Goal: Complete application form

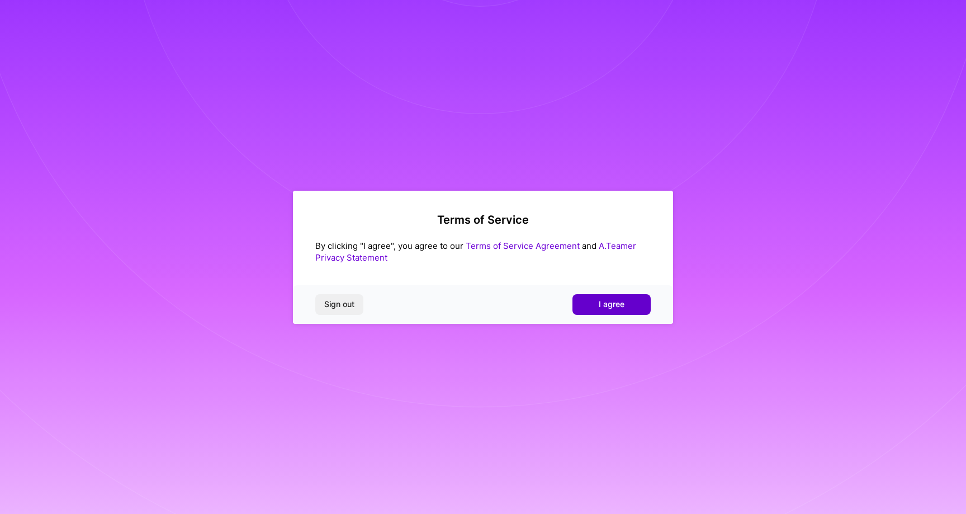
click at [614, 300] on span "I agree" at bounding box center [612, 304] width 26 height 11
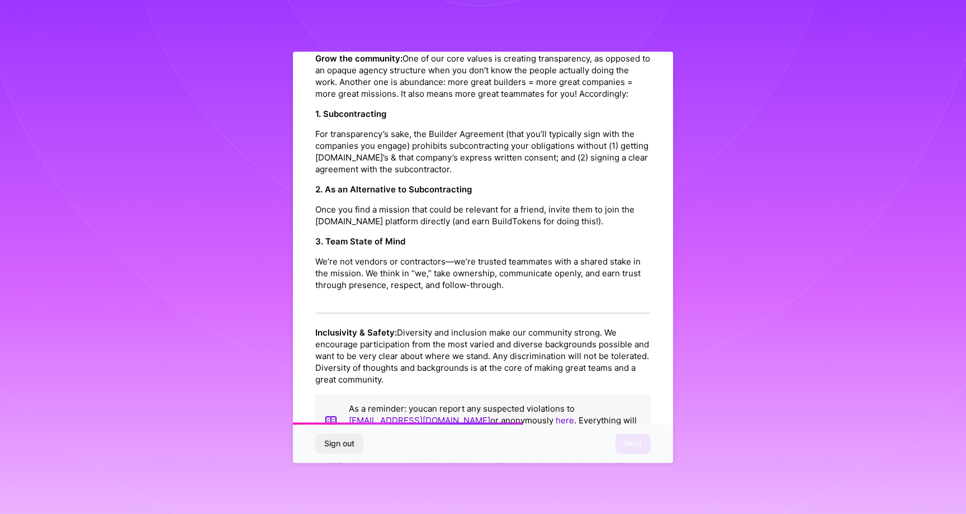
scroll to position [1125, 0]
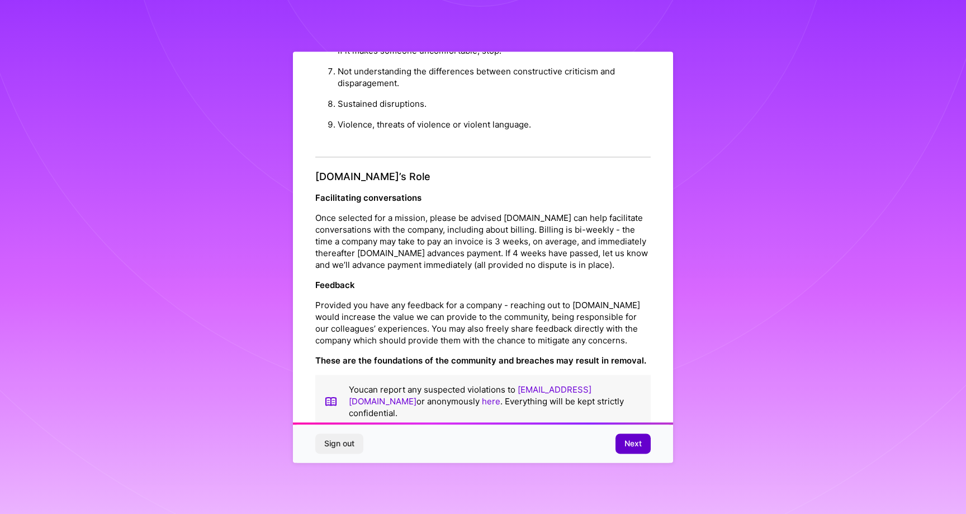
click at [630, 446] on span "Next" at bounding box center [633, 443] width 17 height 11
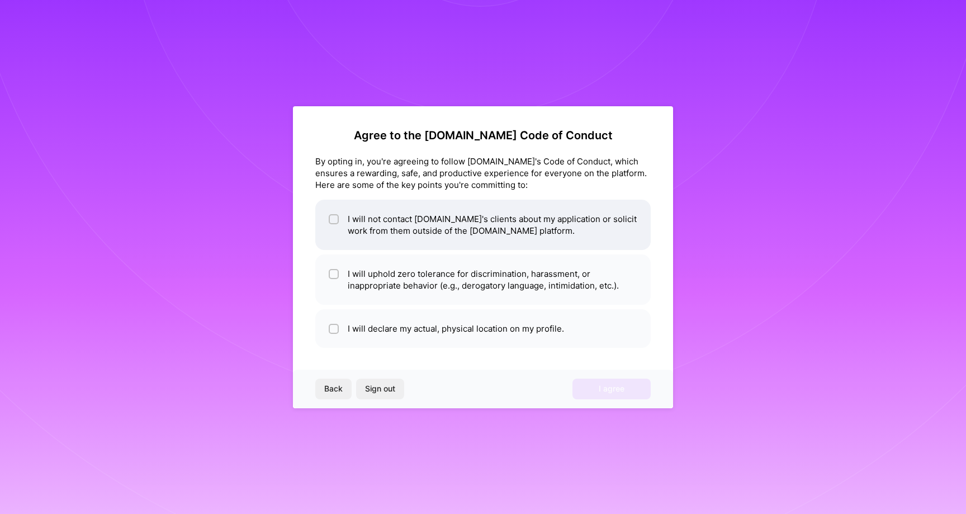
click at [507, 207] on li "I will not contact [DOMAIN_NAME]'s clients about my application or solicit work…" at bounding box center [483, 225] width 336 height 50
checkbox input "true"
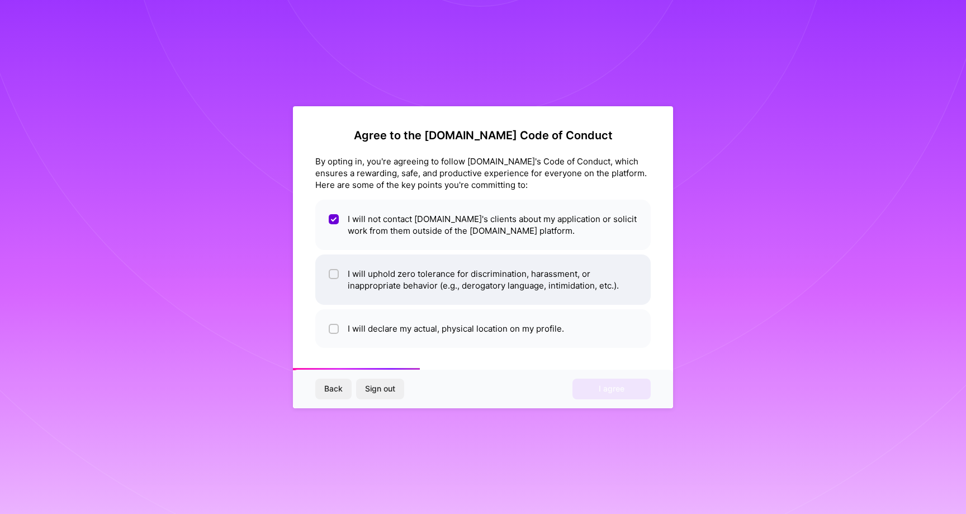
click at [494, 286] on li "I will uphold zero tolerance for discrimination, harassment, or inappropriate b…" at bounding box center [483, 279] width 336 height 50
checkbox input "true"
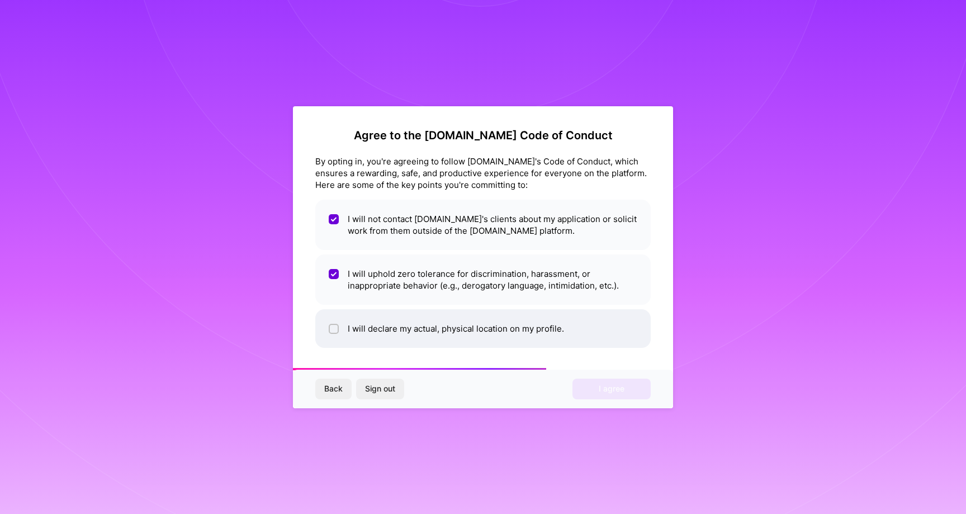
click at [549, 330] on li "I will declare my actual, physical location on my profile." at bounding box center [483, 328] width 336 height 39
checkbox input "true"
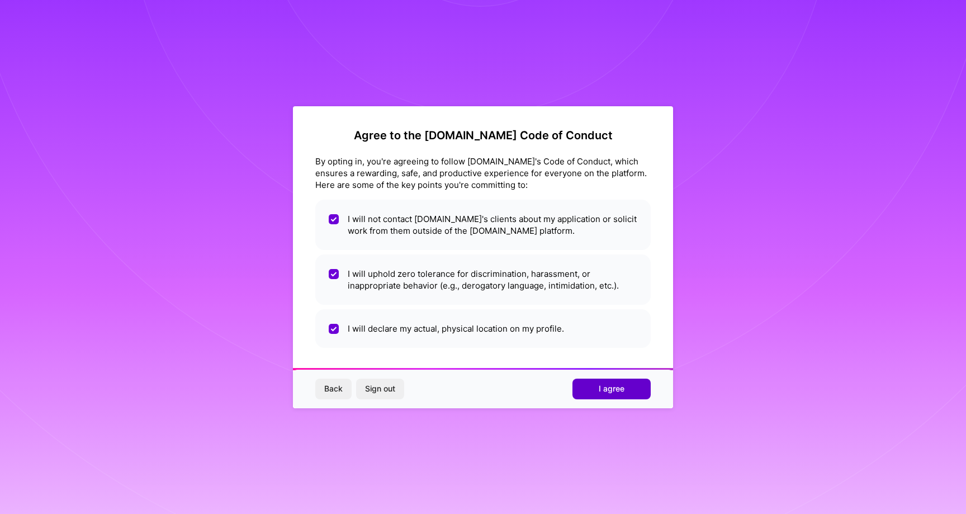
click at [607, 394] on span "I agree" at bounding box center [612, 388] width 26 height 11
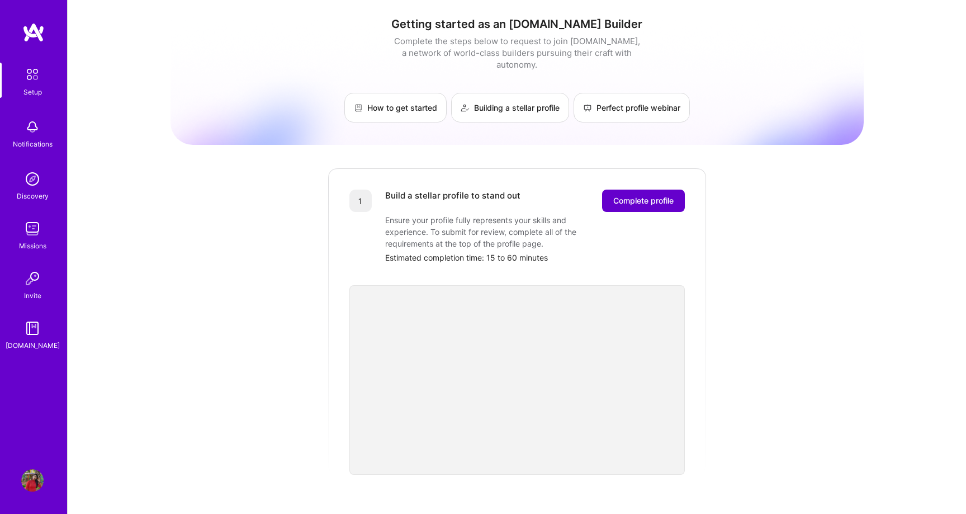
click at [628, 195] on span "Complete profile" at bounding box center [644, 200] width 60 height 11
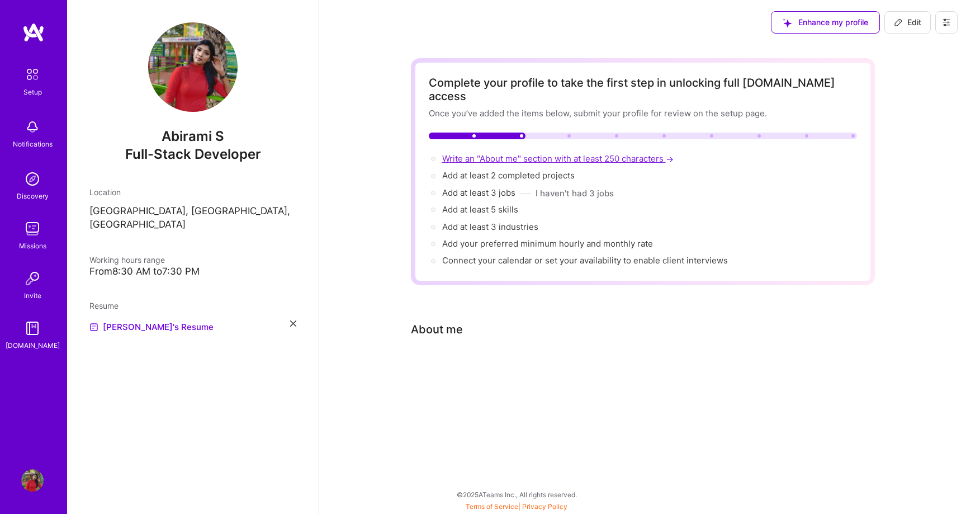
click at [506, 153] on span "Write an "About me" section with at least 250 characters →" at bounding box center [559, 158] width 234 height 11
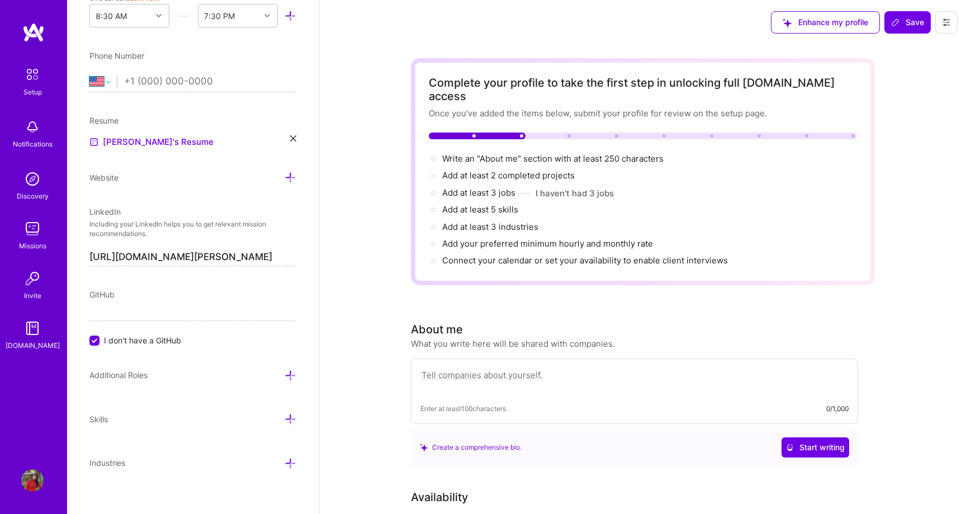
click at [107, 84] on select "[GEOGRAPHIC_DATA] [GEOGRAPHIC_DATA] [GEOGRAPHIC_DATA] [GEOGRAPHIC_DATA] [US_STA…" at bounding box center [102, 81] width 27 height 13
select select "IN"
